Goal: Information Seeking & Learning: Learn about a topic

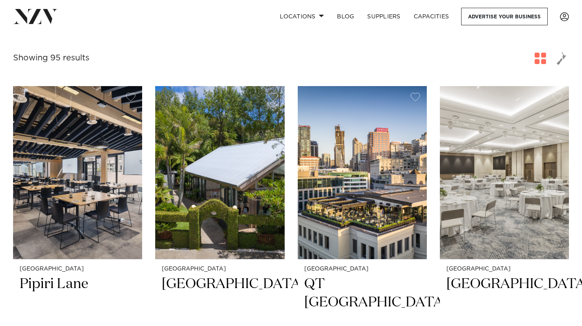
scroll to position [133, 0]
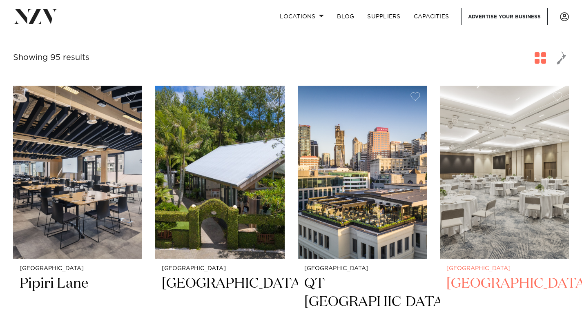
click at [528, 168] on img at bounding box center [504, 172] width 129 height 173
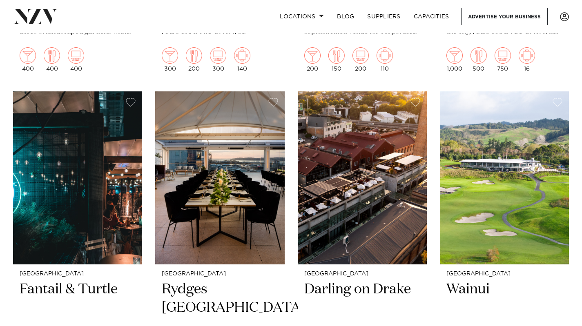
scroll to position [1547, 0]
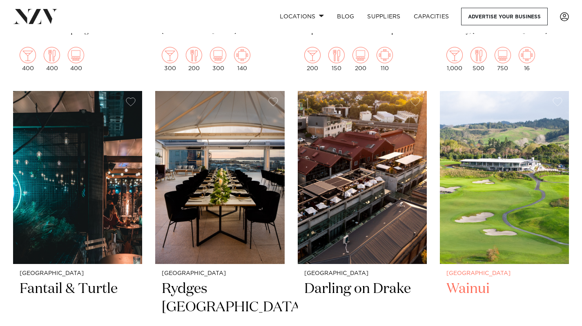
click at [503, 156] on img at bounding box center [504, 177] width 129 height 173
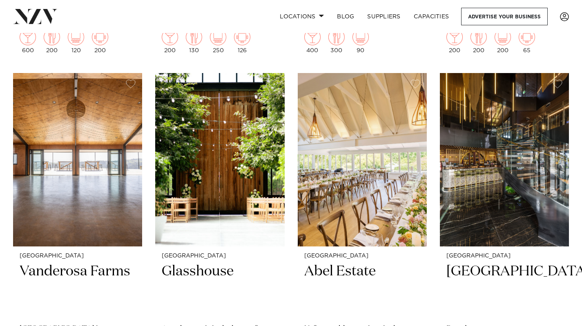
scroll to position [1915, 0]
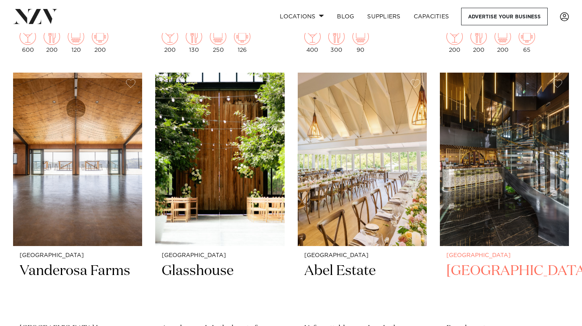
click at [498, 134] on img at bounding box center [504, 159] width 129 height 173
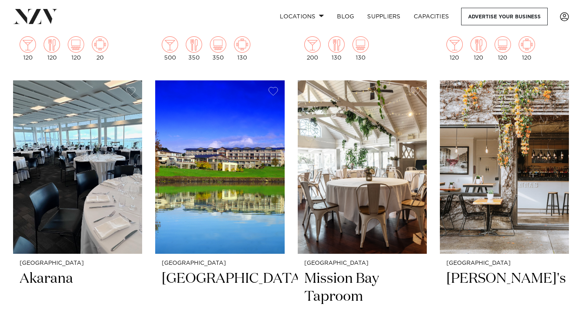
scroll to position [3321, 0]
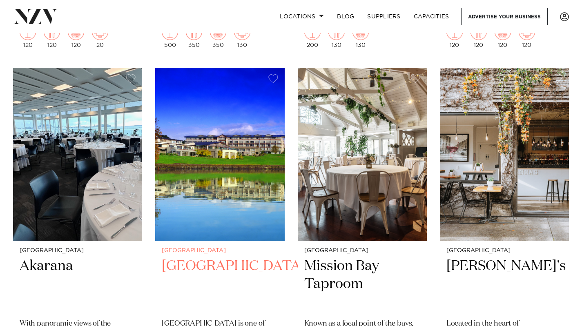
click at [242, 167] on img at bounding box center [219, 154] width 129 height 173
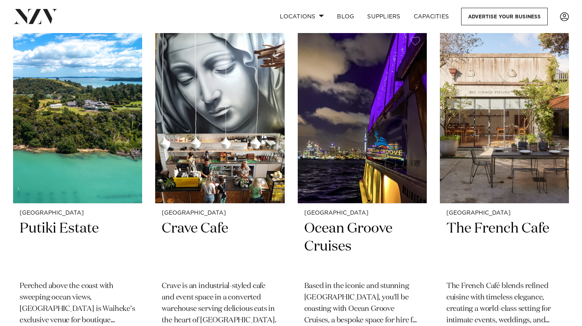
scroll to position [4060, 0]
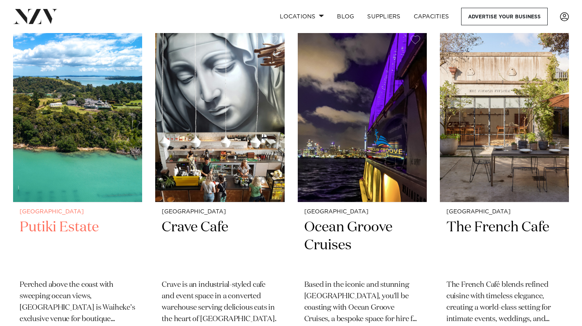
click at [97, 135] on img at bounding box center [77, 115] width 129 height 173
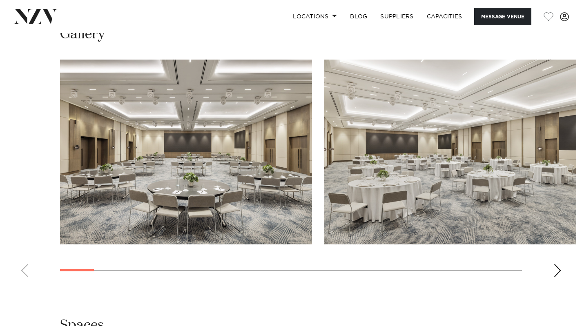
scroll to position [792, 0]
click at [557, 265] on div "Next slide" at bounding box center [557, 271] width 8 height 13
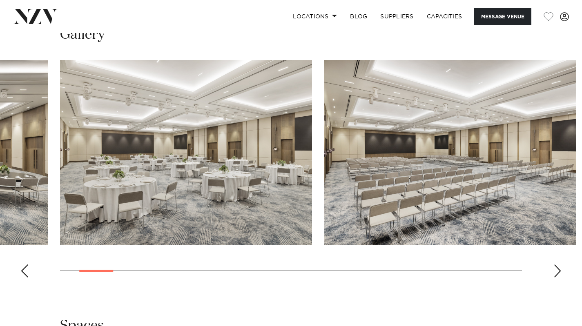
click at [557, 265] on div "Next slide" at bounding box center [557, 271] width 8 height 13
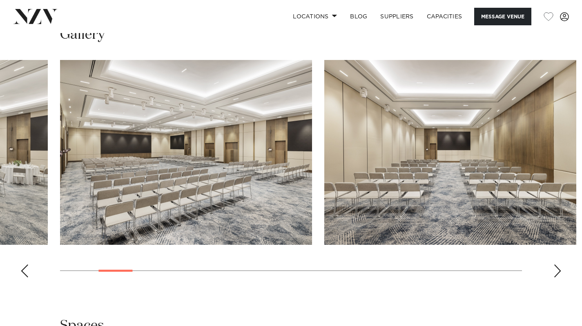
click at [557, 265] on div "Next slide" at bounding box center [557, 271] width 8 height 13
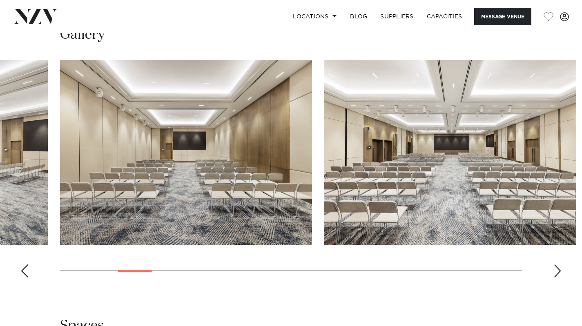
click at [557, 265] on div "Next slide" at bounding box center [557, 271] width 8 height 13
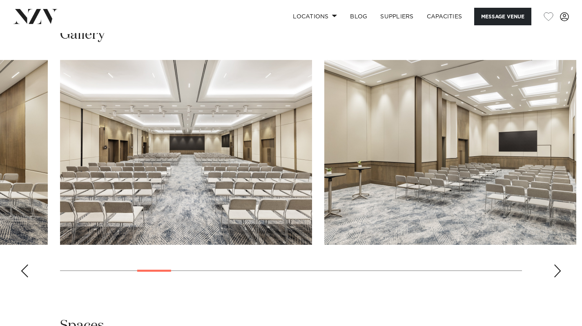
click at [557, 265] on div "Next slide" at bounding box center [557, 271] width 8 height 13
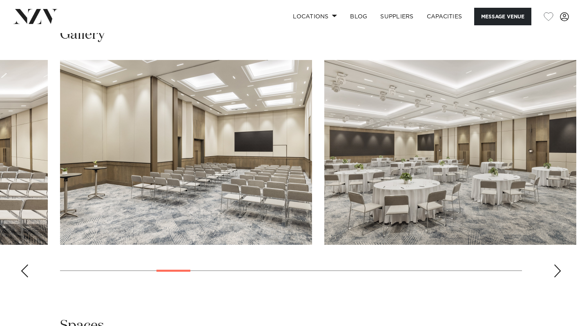
click at [557, 265] on div "Next slide" at bounding box center [557, 271] width 8 height 13
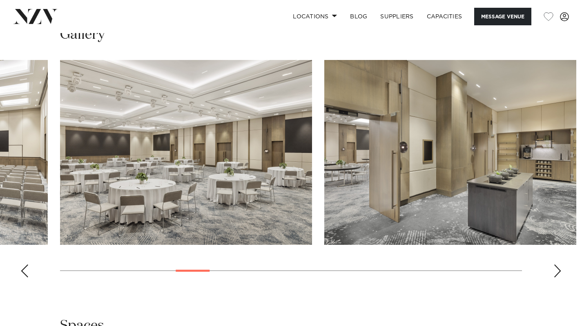
click at [557, 265] on div "Next slide" at bounding box center [557, 271] width 8 height 13
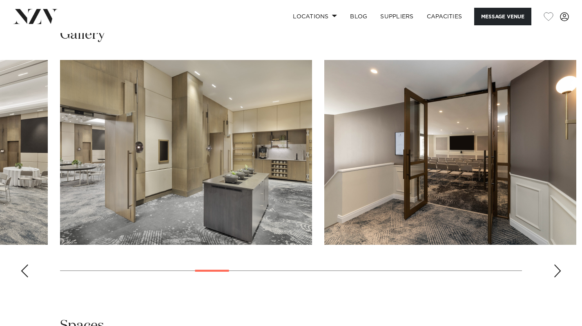
click at [557, 265] on div "Next slide" at bounding box center [557, 271] width 8 height 13
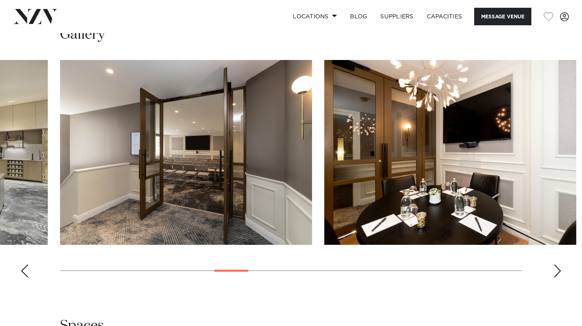
click at [557, 265] on div "Next slide" at bounding box center [557, 271] width 8 height 13
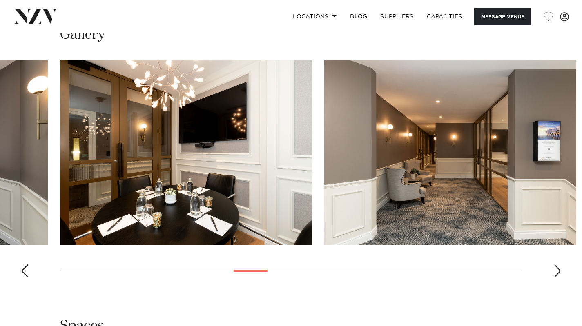
click at [557, 265] on div "Next slide" at bounding box center [557, 271] width 8 height 13
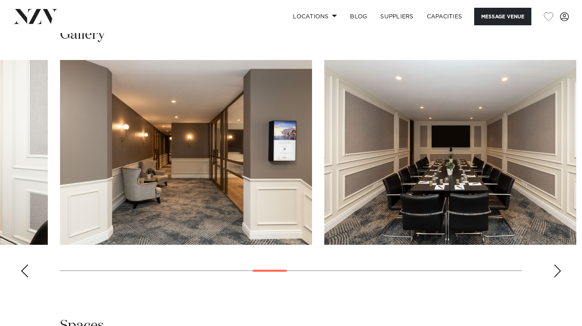
click at [557, 265] on div "Next slide" at bounding box center [557, 271] width 8 height 13
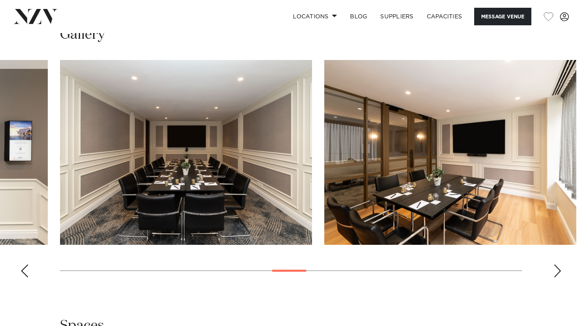
click at [557, 265] on div "Next slide" at bounding box center [557, 271] width 8 height 13
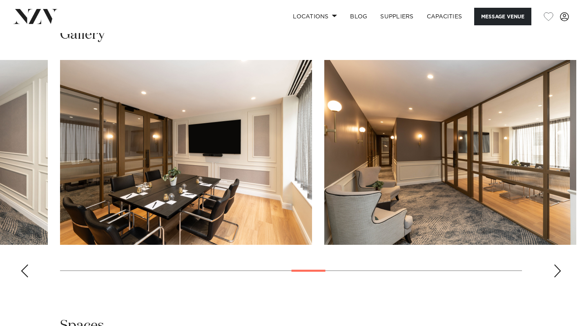
click at [557, 265] on div "Next slide" at bounding box center [557, 271] width 8 height 13
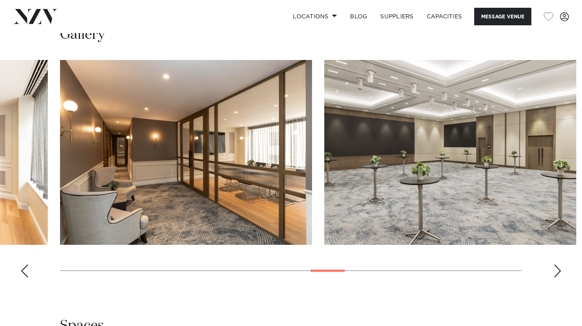
click at [557, 265] on div "Next slide" at bounding box center [557, 271] width 8 height 13
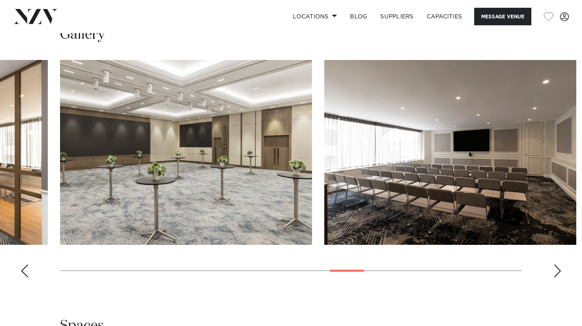
click at [557, 265] on div "Next slide" at bounding box center [557, 271] width 8 height 13
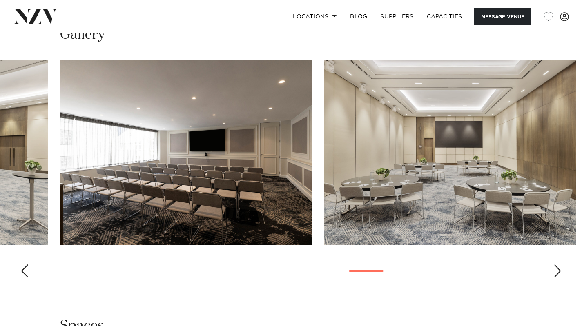
click at [557, 265] on div "Next slide" at bounding box center [557, 271] width 8 height 13
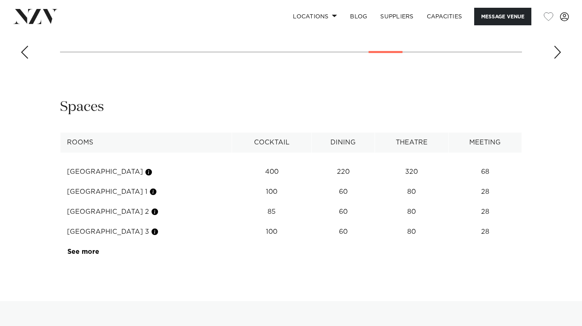
scroll to position [1011, 0]
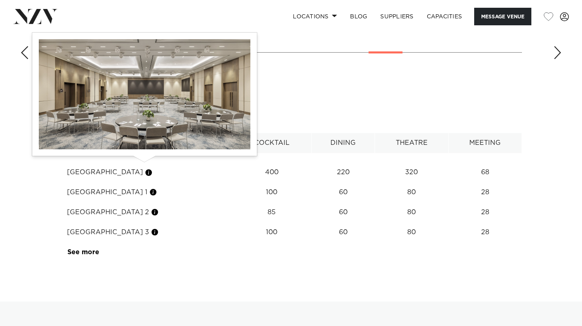
click at [145, 169] on button "button" at bounding box center [149, 173] width 8 height 8
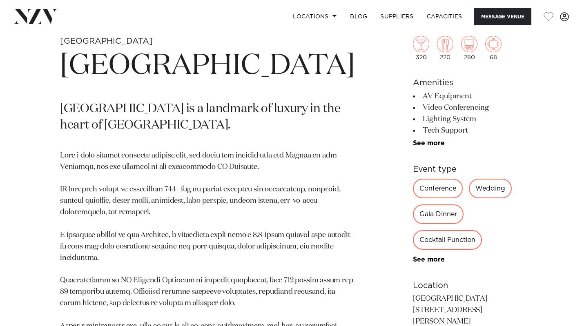
scroll to position [302, 0]
click at [469, 191] on div "Wedding" at bounding box center [490, 189] width 43 height 20
click at [476, 191] on div "Wedding" at bounding box center [490, 189] width 43 height 20
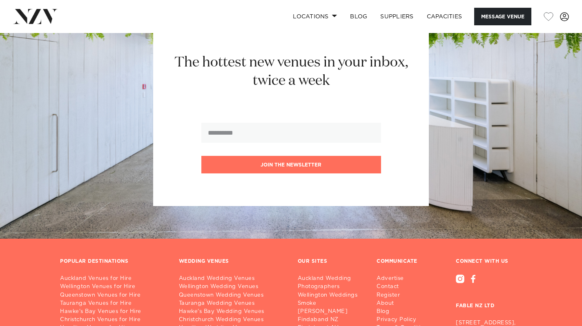
scroll to position [1858, 0]
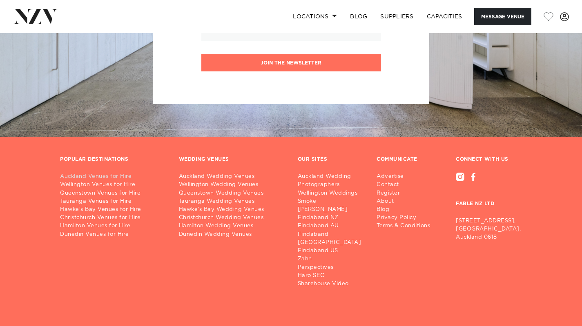
click at [109, 173] on link "Auckland Venues for Hire" at bounding box center [113, 177] width 106 height 8
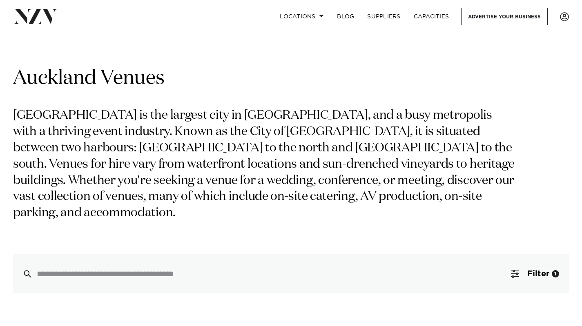
click at [103, 144] on p "[GEOGRAPHIC_DATA] is the largest city in [GEOGRAPHIC_DATA], and a busy metropol…" at bounding box center [265, 165] width 505 height 114
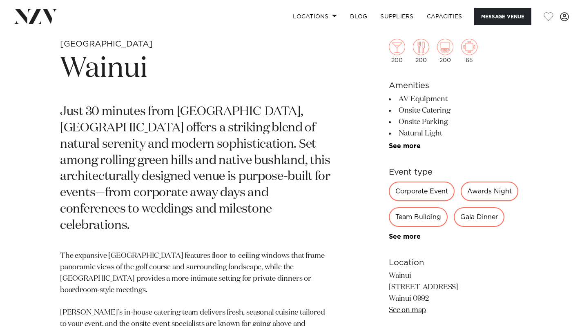
scroll to position [302, 0]
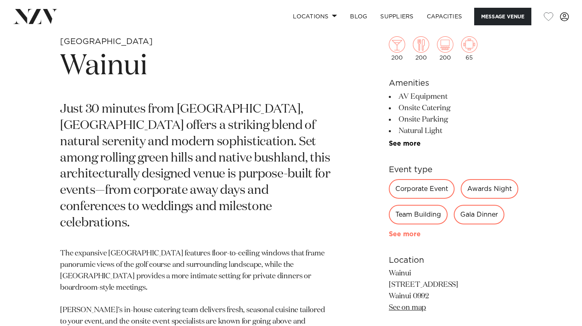
click at [408, 236] on link "See more" at bounding box center [421, 234] width 64 height 7
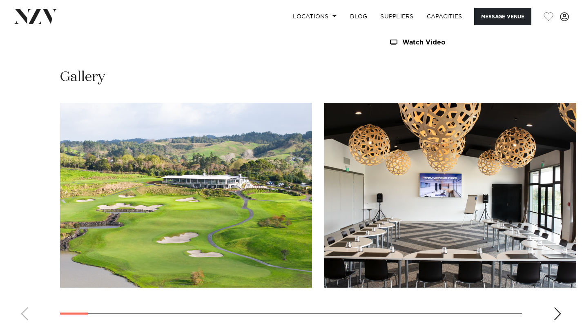
scroll to position [858, 0]
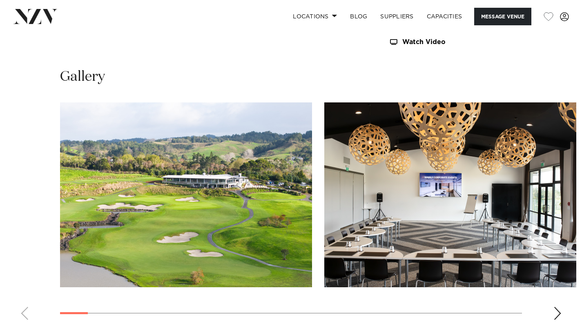
click at [553, 311] on div "Next slide" at bounding box center [557, 313] width 8 height 13
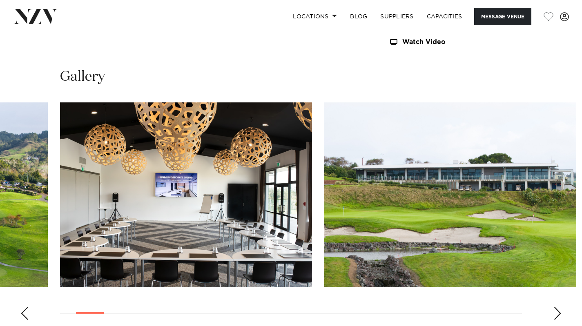
click at [553, 311] on div "Next slide" at bounding box center [557, 313] width 8 height 13
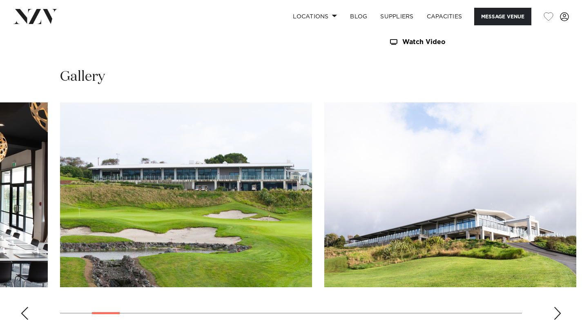
click at [553, 311] on div "Next slide" at bounding box center [557, 313] width 8 height 13
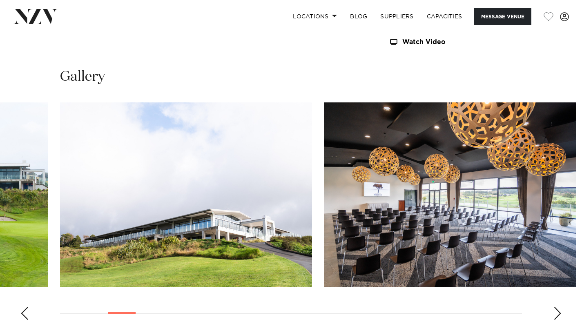
click at [553, 311] on div "Next slide" at bounding box center [557, 313] width 8 height 13
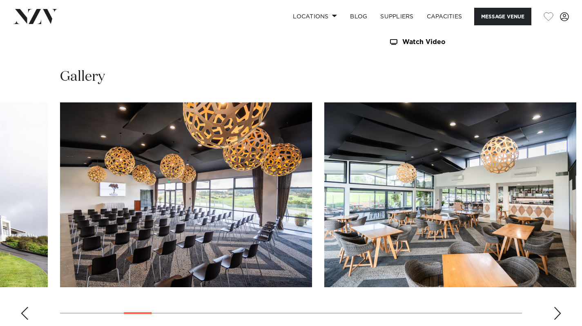
click at [553, 311] on div "Next slide" at bounding box center [557, 313] width 8 height 13
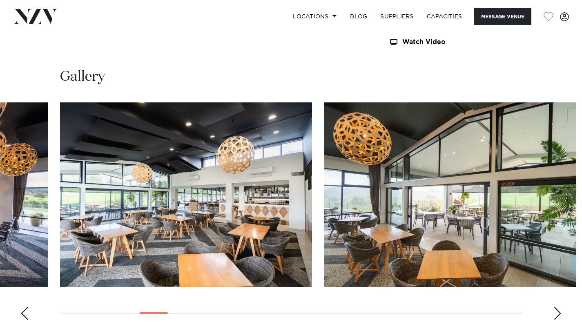
click at [553, 311] on div "Next slide" at bounding box center [557, 313] width 8 height 13
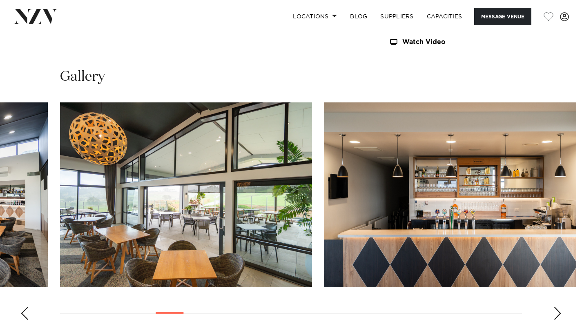
click at [556, 311] on div "Next slide" at bounding box center [557, 313] width 8 height 13
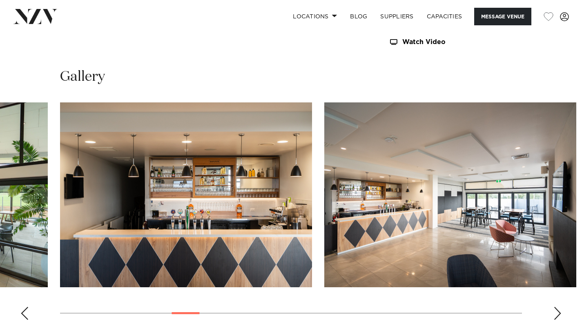
click at [556, 311] on div "Next slide" at bounding box center [557, 313] width 8 height 13
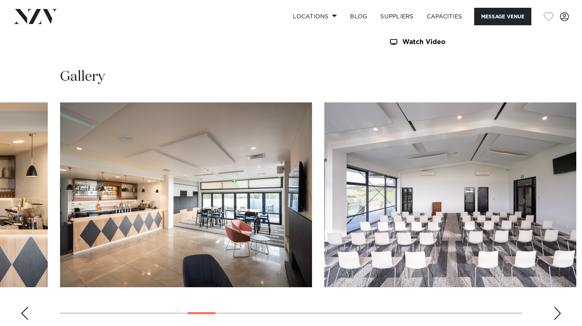
click at [556, 311] on div "Next slide" at bounding box center [557, 313] width 8 height 13
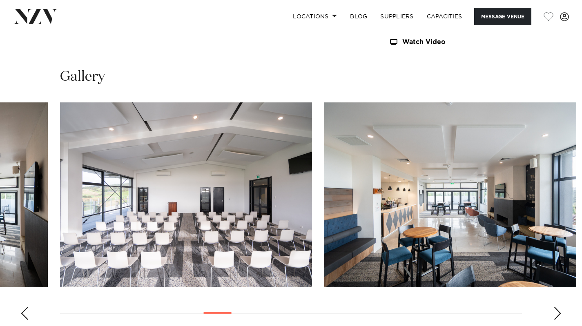
click at [556, 311] on div "Next slide" at bounding box center [557, 313] width 8 height 13
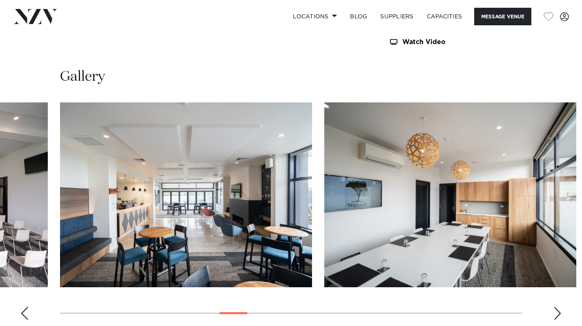
click at [556, 311] on div "Next slide" at bounding box center [557, 313] width 8 height 13
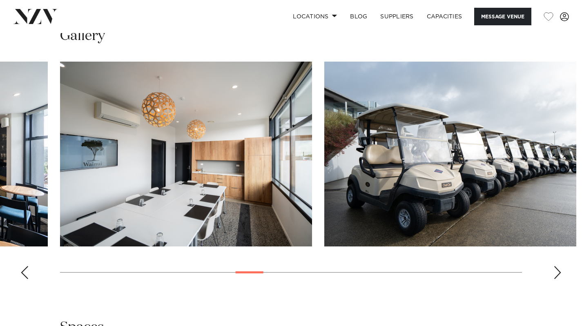
scroll to position [899, 0]
click at [556, 269] on div "Next slide" at bounding box center [557, 272] width 8 height 13
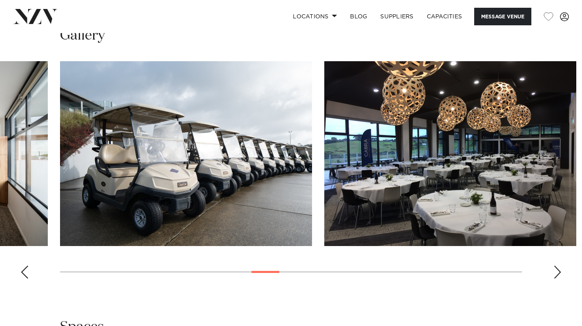
click at [556, 269] on div "Next slide" at bounding box center [557, 272] width 8 height 13
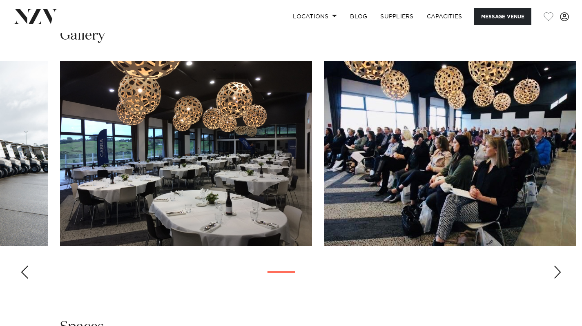
click at [556, 269] on div "Next slide" at bounding box center [557, 272] width 8 height 13
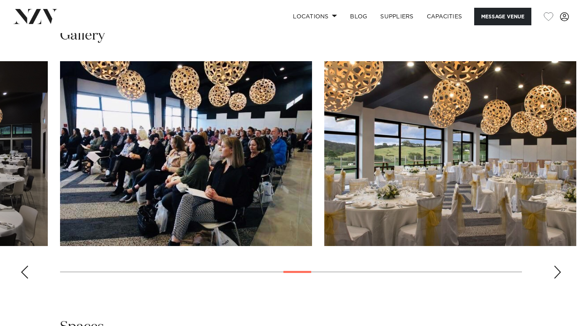
click at [556, 269] on div "Next slide" at bounding box center [557, 272] width 8 height 13
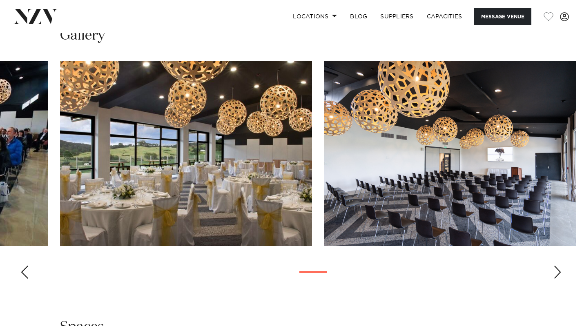
click at [557, 269] on div "Next slide" at bounding box center [557, 272] width 8 height 13
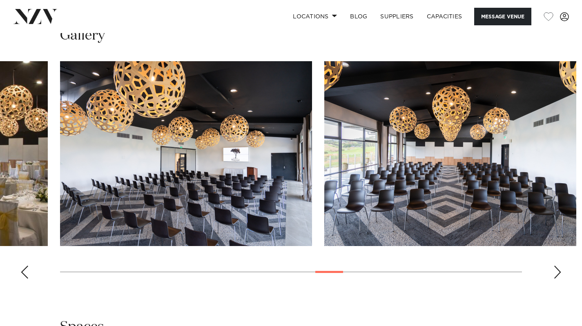
click at [557, 269] on div "Next slide" at bounding box center [557, 272] width 8 height 13
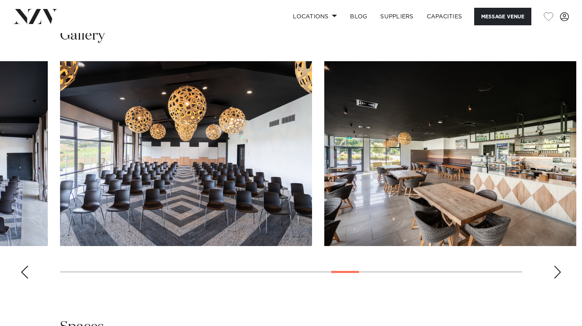
click at [557, 269] on div "Next slide" at bounding box center [557, 272] width 8 height 13
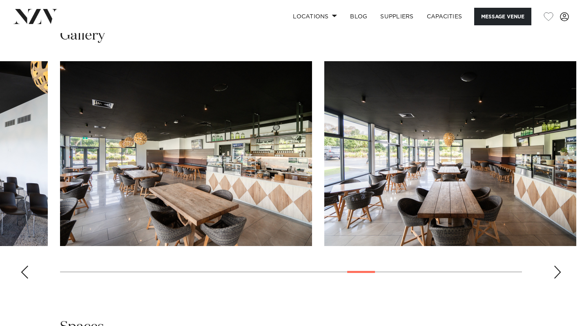
click at [557, 269] on div "Next slide" at bounding box center [557, 272] width 8 height 13
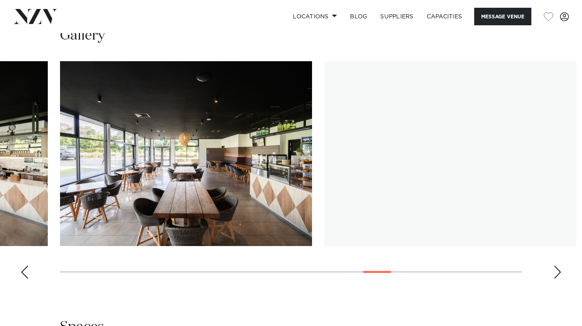
click at [557, 269] on div "Next slide" at bounding box center [557, 272] width 8 height 13
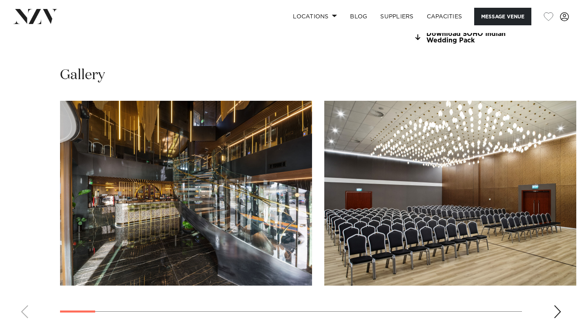
scroll to position [797, 0]
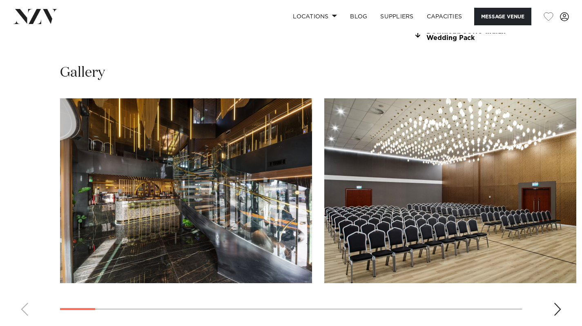
click at [555, 303] on div "Next slide" at bounding box center [557, 309] width 8 height 13
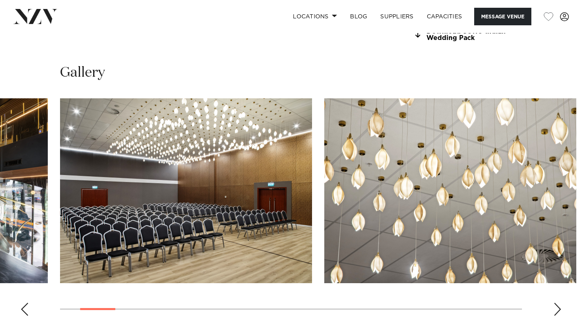
click at [557, 303] on div "Next slide" at bounding box center [557, 309] width 8 height 13
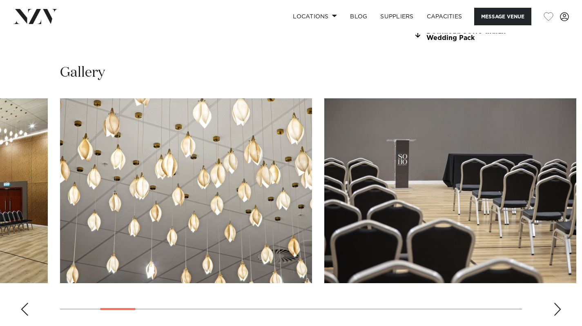
click at [557, 303] on div "Next slide" at bounding box center [557, 309] width 8 height 13
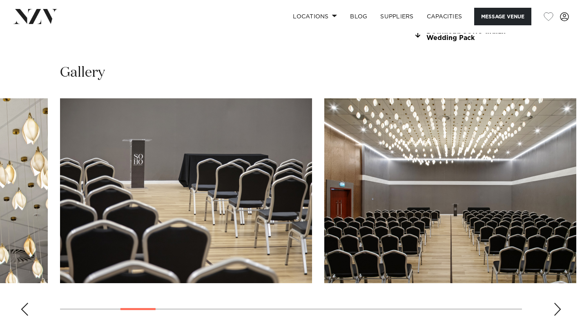
click at [557, 303] on div "Next slide" at bounding box center [557, 309] width 8 height 13
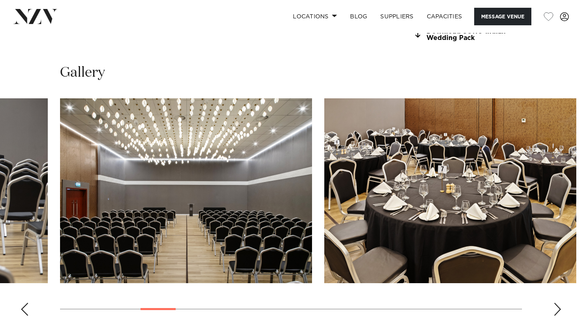
click at [557, 303] on div "Next slide" at bounding box center [557, 309] width 8 height 13
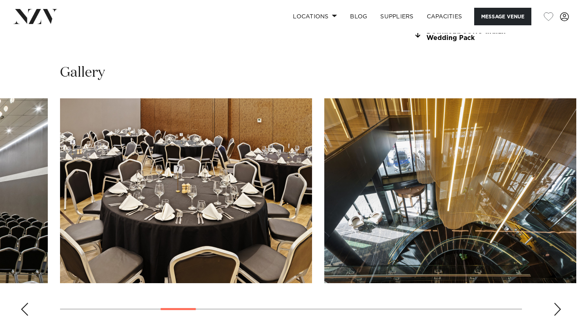
click at [557, 303] on div "Next slide" at bounding box center [557, 309] width 8 height 13
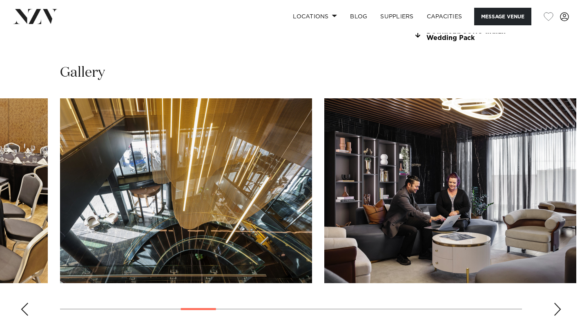
click at [557, 303] on div "Next slide" at bounding box center [557, 309] width 8 height 13
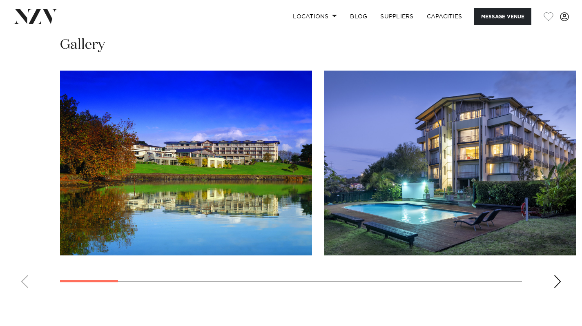
scroll to position [773, 0]
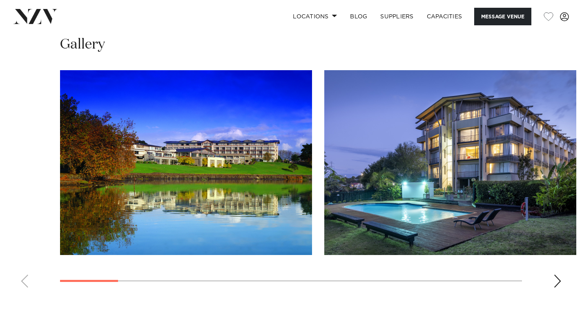
click at [560, 288] on div "Next slide" at bounding box center [557, 281] width 8 height 13
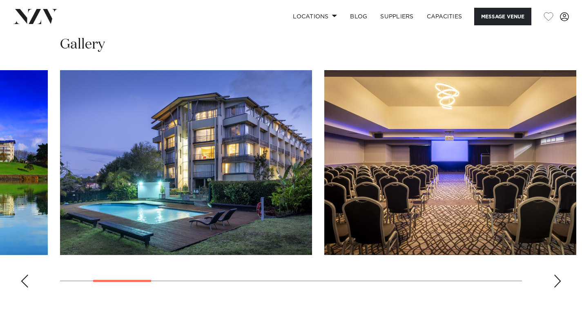
click at [562, 290] on swiper-container at bounding box center [291, 182] width 582 height 224
click at [558, 288] on div "Next slide" at bounding box center [557, 281] width 8 height 13
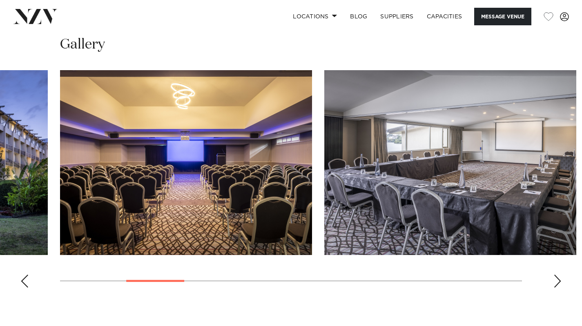
click at [558, 288] on div "Next slide" at bounding box center [557, 281] width 8 height 13
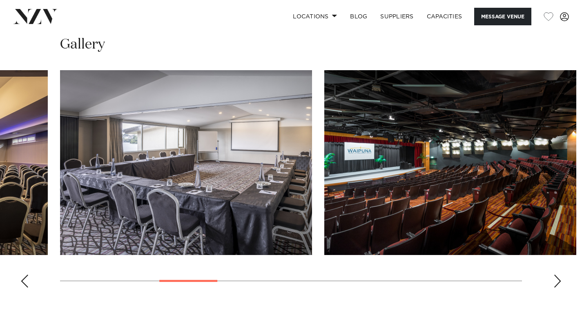
click at [558, 288] on div "Next slide" at bounding box center [557, 281] width 8 height 13
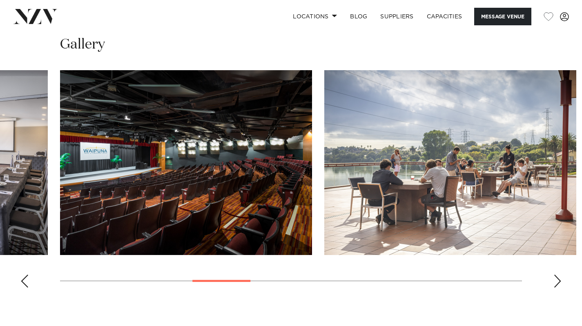
click at [558, 288] on div "Next slide" at bounding box center [557, 281] width 8 height 13
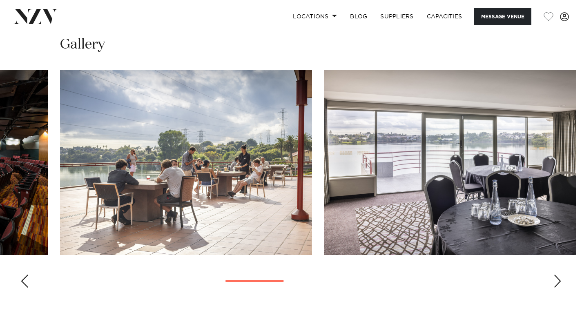
click at [558, 288] on div "Next slide" at bounding box center [557, 281] width 8 height 13
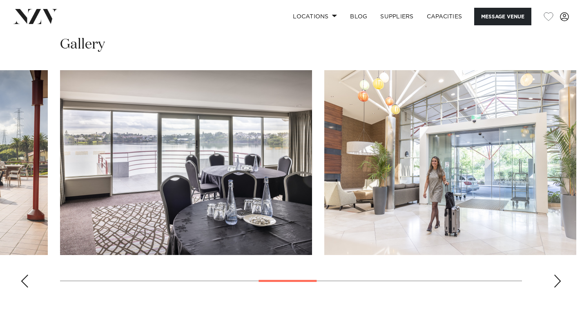
click at [558, 288] on div "Next slide" at bounding box center [557, 281] width 8 height 13
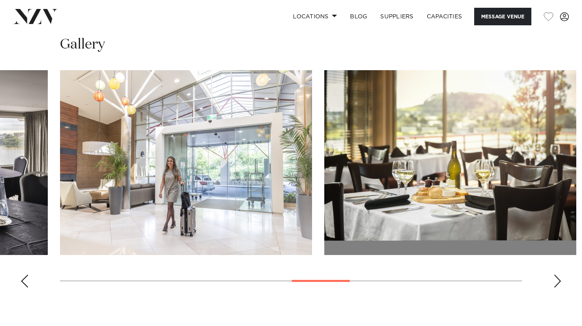
click at [555, 288] on div "Next slide" at bounding box center [557, 281] width 8 height 13
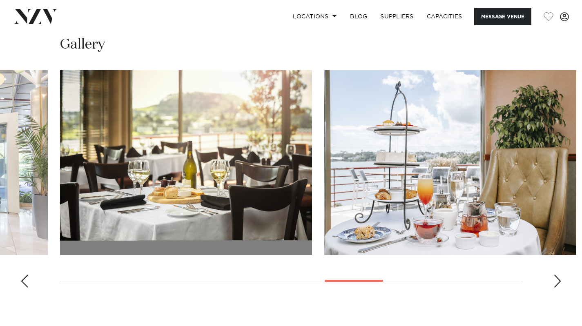
click at [555, 288] on div "Next slide" at bounding box center [557, 281] width 8 height 13
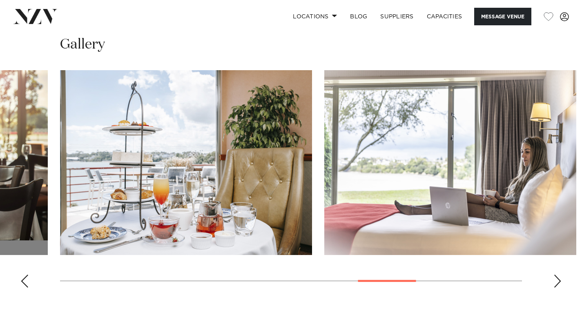
click at [555, 288] on div "Next slide" at bounding box center [557, 281] width 8 height 13
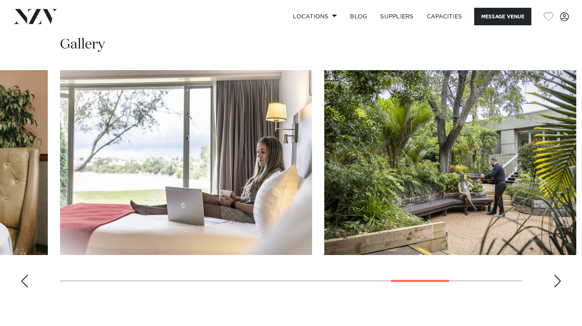
click at [555, 288] on div "Next slide" at bounding box center [557, 281] width 8 height 13
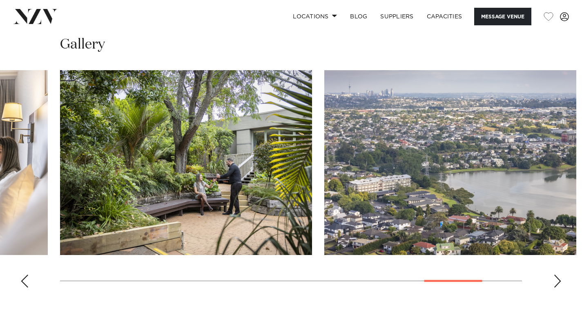
click at [555, 288] on div "Next slide" at bounding box center [557, 281] width 8 height 13
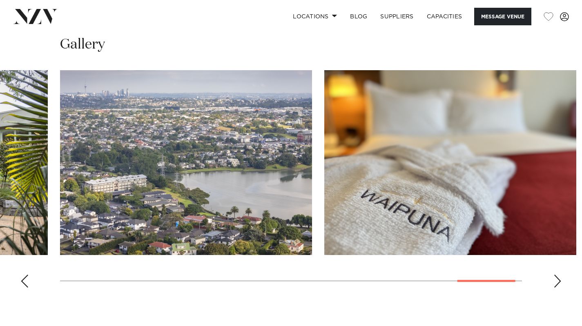
click at [555, 288] on div "Next slide" at bounding box center [557, 281] width 8 height 13
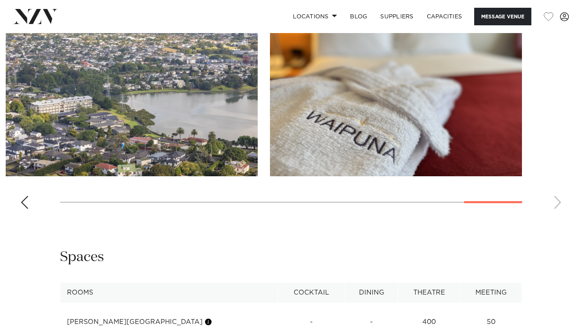
scroll to position [833, 0]
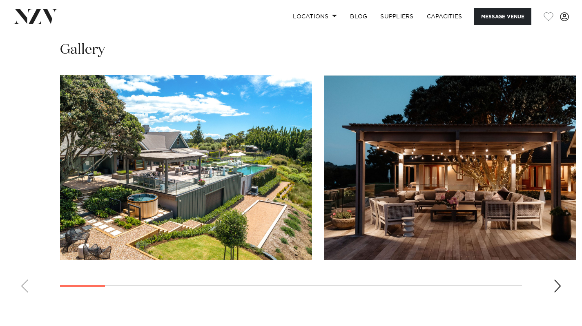
scroll to position [711, 0]
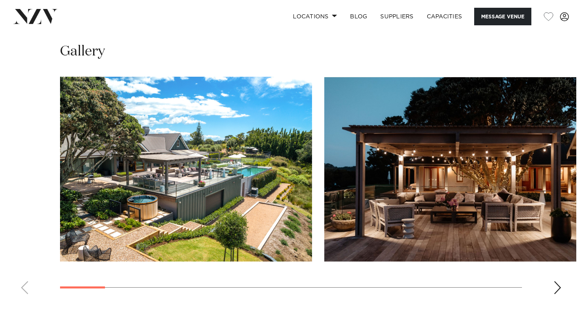
click at [558, 285] on div "Next slide" at bounding box center [557, 287] width 8 height 13
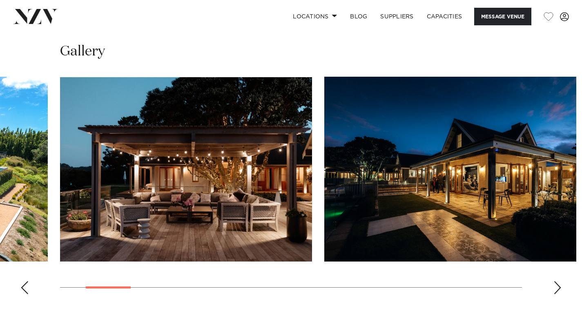
click at [558, 285] on div "Next slide" at bounding box center [557, 287] width 8 height 13
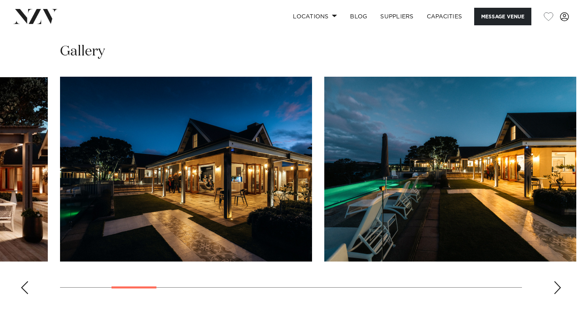
click at [558, 285] on div "Next slide" at bounding box center [557, 287] width 8 height 13
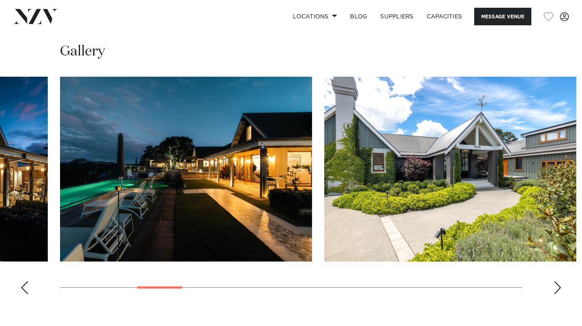
click at [558, 285] on div "Next slide" at bounding box center [557, 287] width 8 height 13
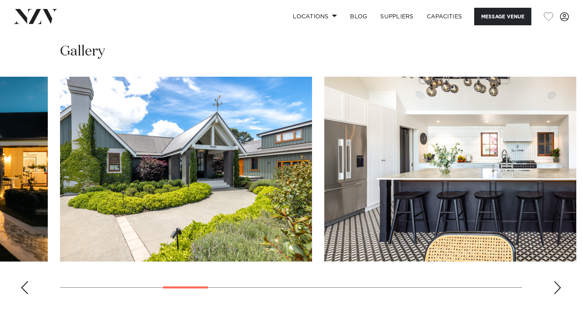
click at [558, 285] on div "Next slide" at bounding box center [557, 287] width 8 height 13
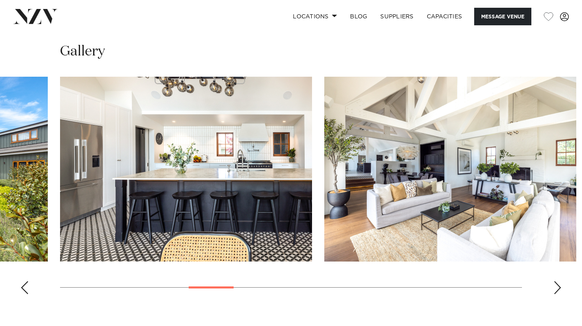
click at [558, 285] on div "Next slide" at bounding box center [557, 287] width 8 height 13
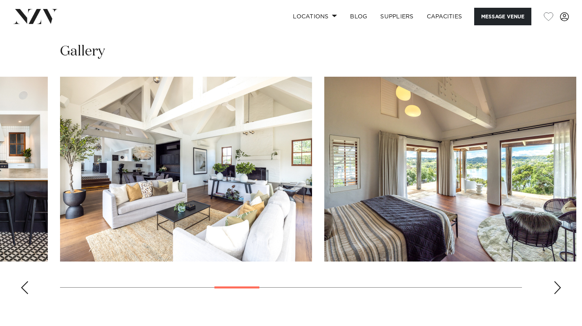
click at [558, 285] on div "Next slide" at bounding box center [557, 287] width 8 height 13
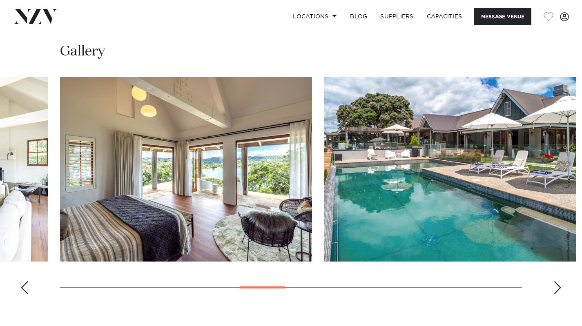
click at [558, 285] on div "Next slide" at bounding box center [557, 287] width 8 height 13
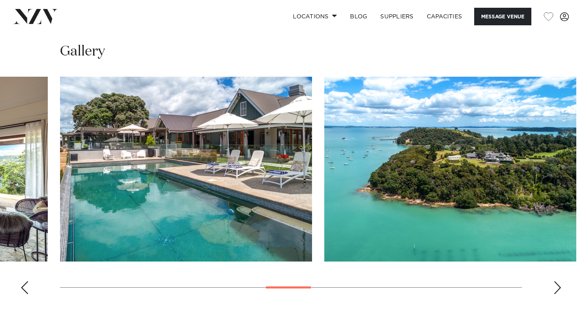
click at [558, 285] on div "Next slide" at bounding box center [557, 287] width 8 height 13
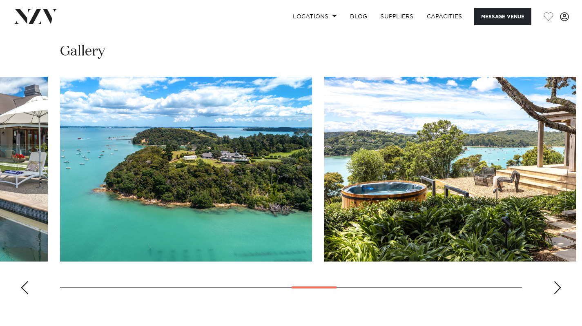
click at [558, 285] on div "Next slide" at bounding box center [557, 287] width 8 height 13
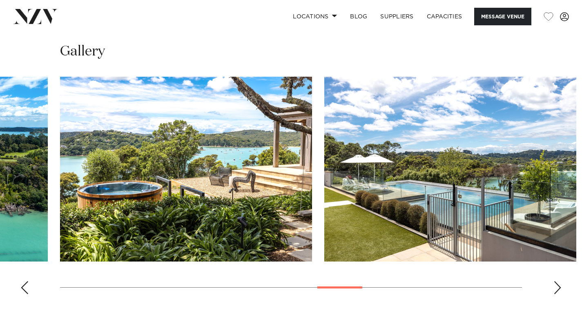
click at [558, 285] on div "Next slide" at bounding box center [557, 287] width 8 height 13
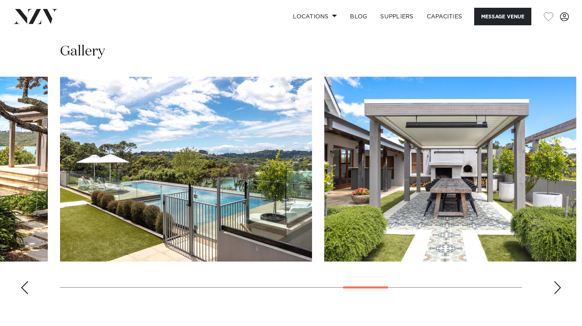
click at [558, 285] on div "Next slide" at bounding box center [557, 287] width 8 height 13
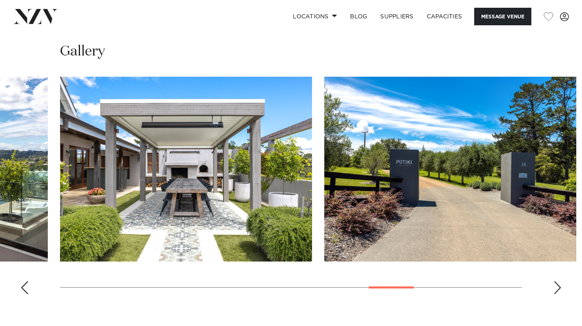
click at [558, 285] on div "Next slide" at bounding box center [557, 287] width 8 height 13
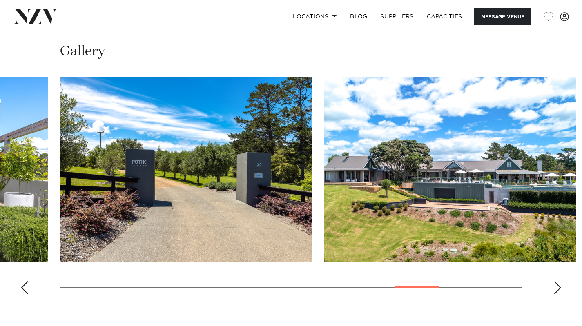
click at [558, 285] on div "Next slide" at bounding box center [557, 287] width 8 height 13
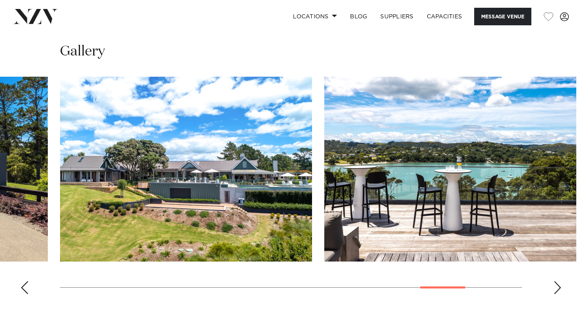
click at [558, 285] on div "Next slide" at bounding box center [557, 287] width 8 height 13
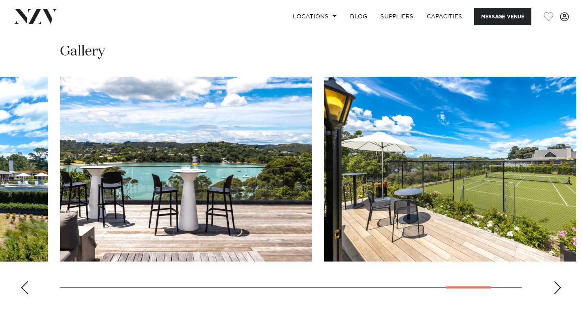
click at [558, 285] on div "Next slide" at bounding box center [557, 287] width 8 height 13
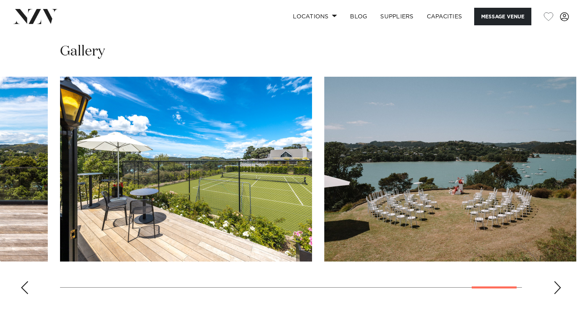
click at [558, 285] on div "Next slide" at bounding box center [557, 287] width 8 height 13
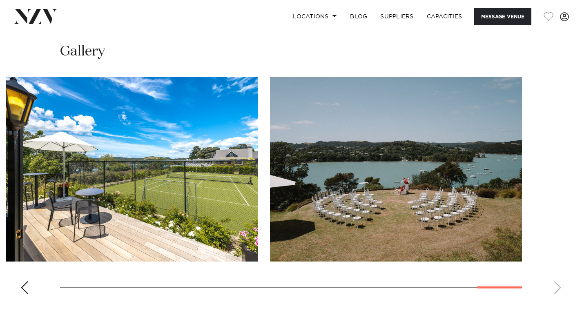
click at [322, 196] on img "18 / 18" at bounding box center [396, 169] width 252 height 185
